Goal: Manage account settings

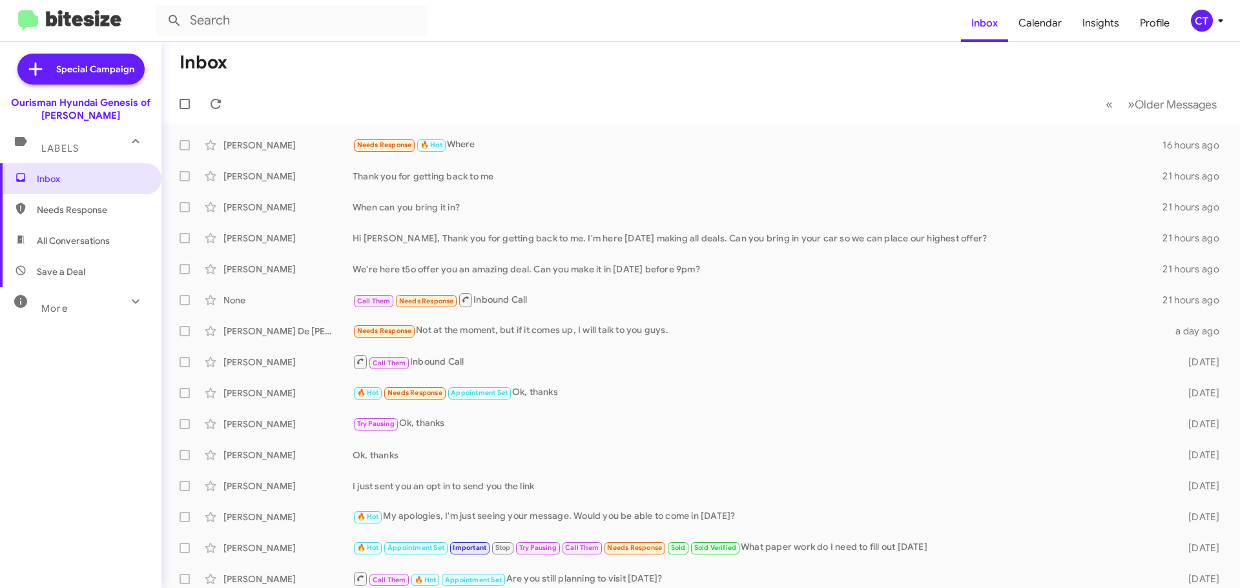
click at [2, 18] on mat-toolbar "Inbox Calendar Insights Profile CT" at bounding box center [620, 20] width 1240 height 41
click at [1222, 25] on icon at bounding box center [1221, 21] width 16 height 16
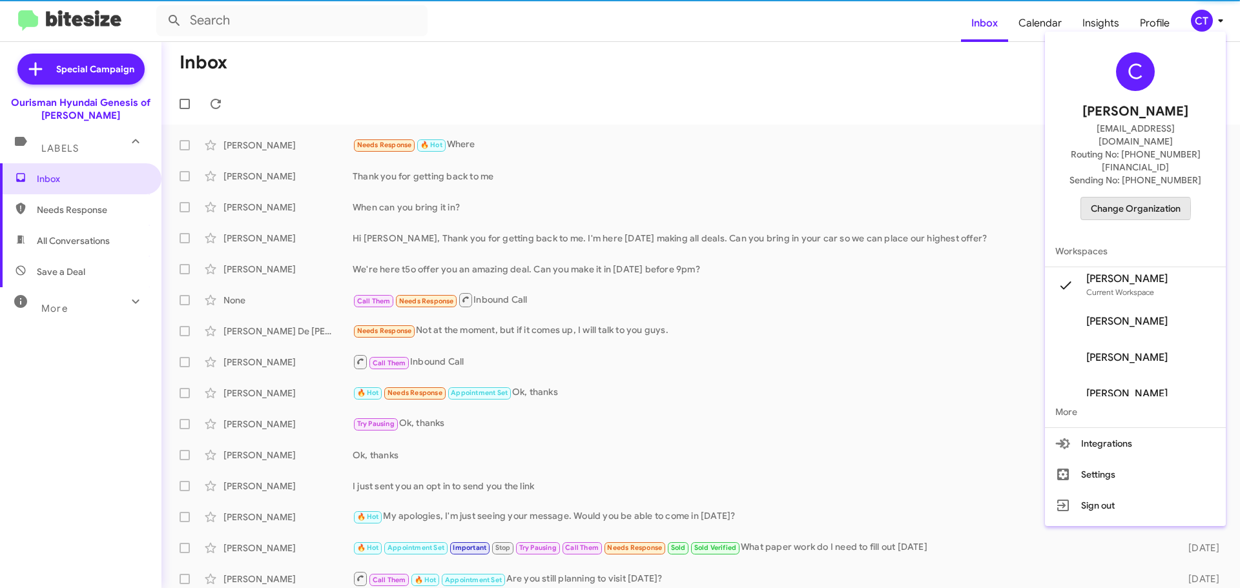
click at [1145, 198] on span "Change Organization" at bounding box center [1136, 209] width 90 height 22
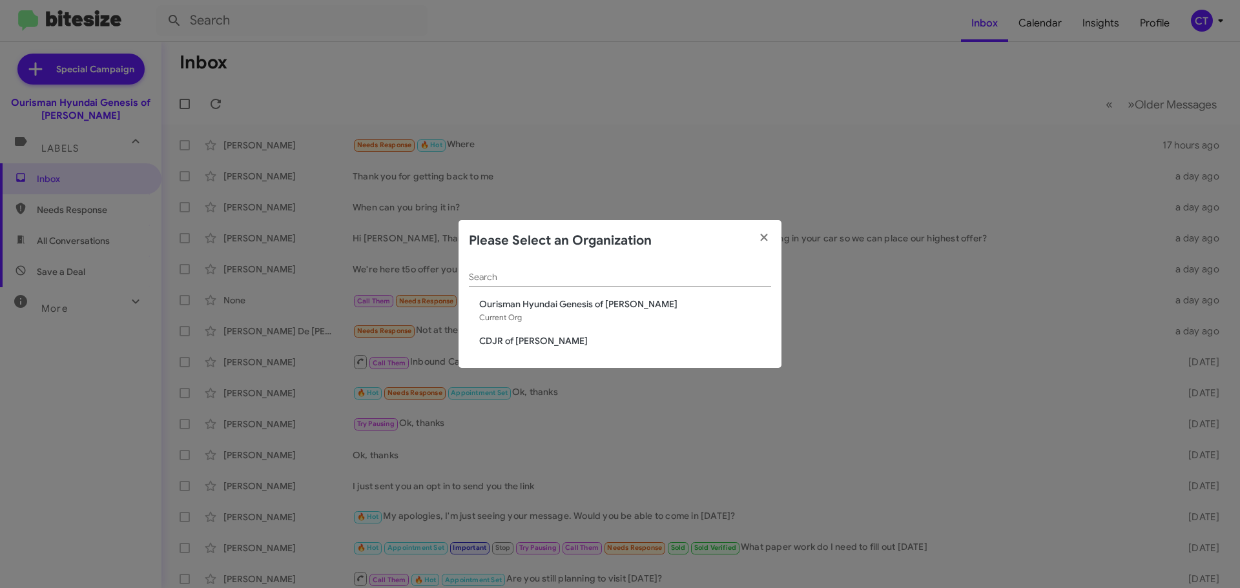
click at [494, 338] on span "CDJR of [PERSON_NAME]" at bounding box center [625, 341] width 292 height 13
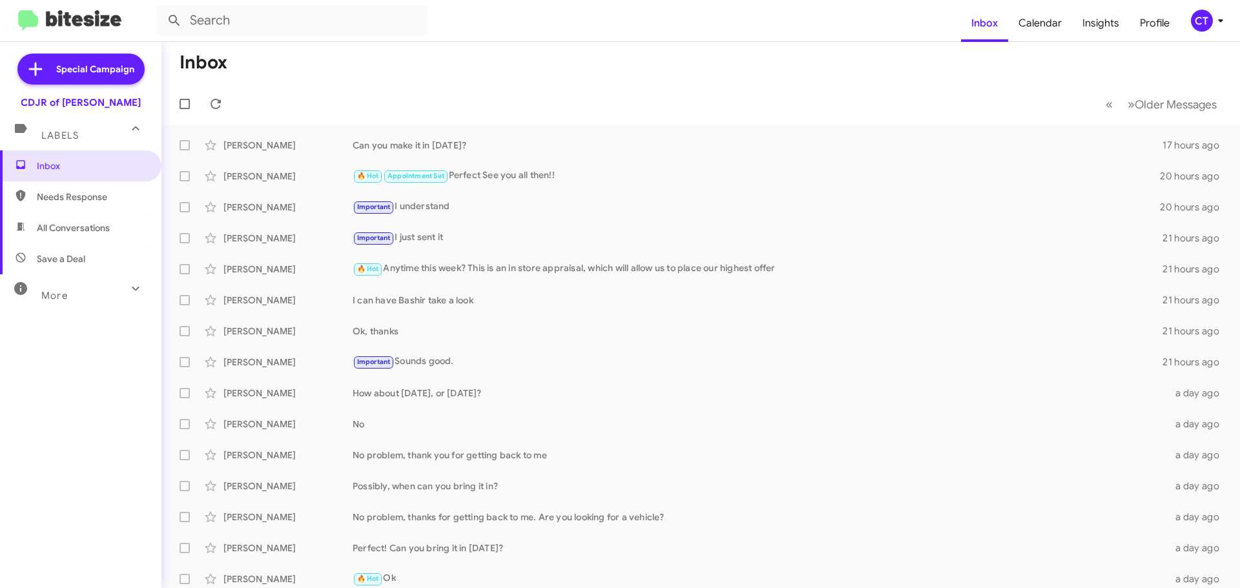
click at [358, 54] on mat-toolbar-row "Inbox" at bounding box center [700, 62] width 1079 height 41
